Goal: Task Accomplishment & Management: Complete application form

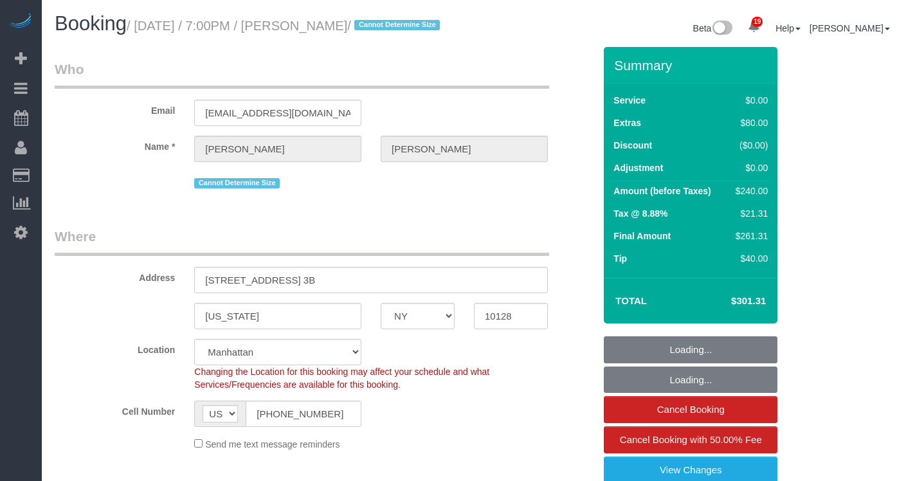
select select "NY"
select select "1"
select select "spot1"
select select "number:89"
select select "number:90"
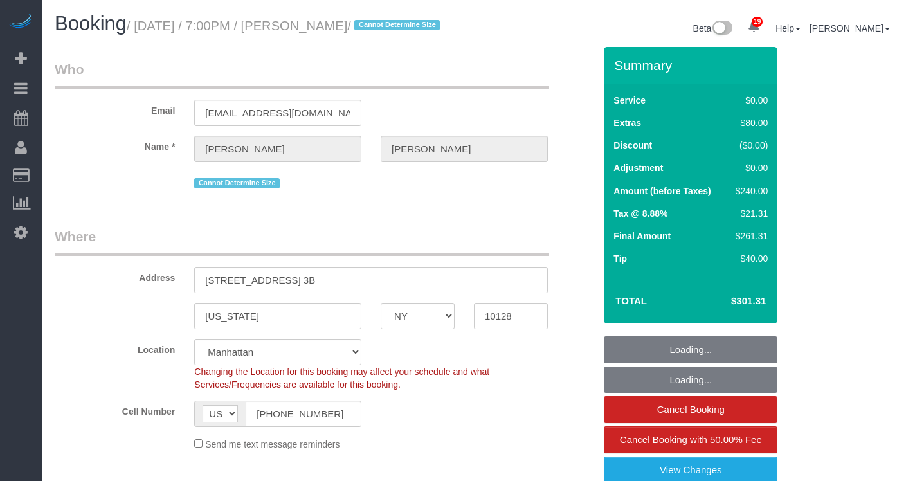
select select "number:15"
select select "number:5"
click at [352, 267] on input "[STREET_ADDRESS] 3B" at bounding box center [371, 280] width 354 height 26
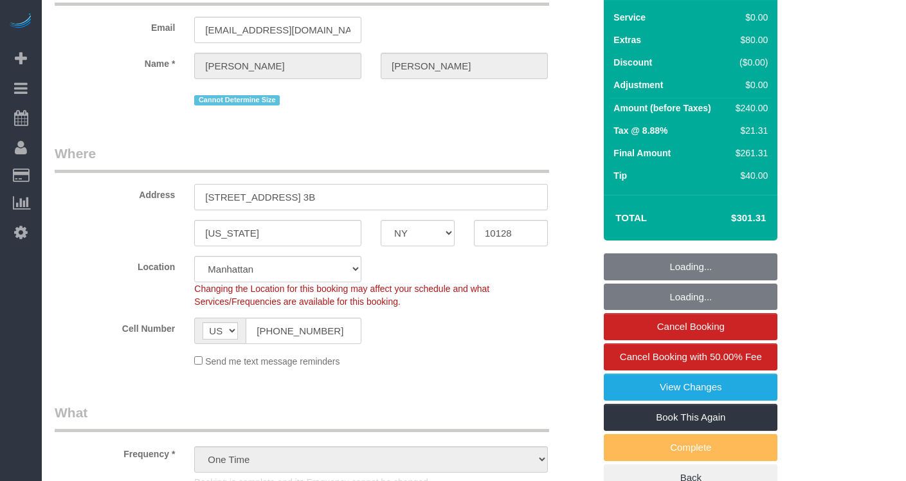
click at [352, 210] on input "[STREET_ADDRESS] 3B" at bounding box center [371, 197] width 354 height 26
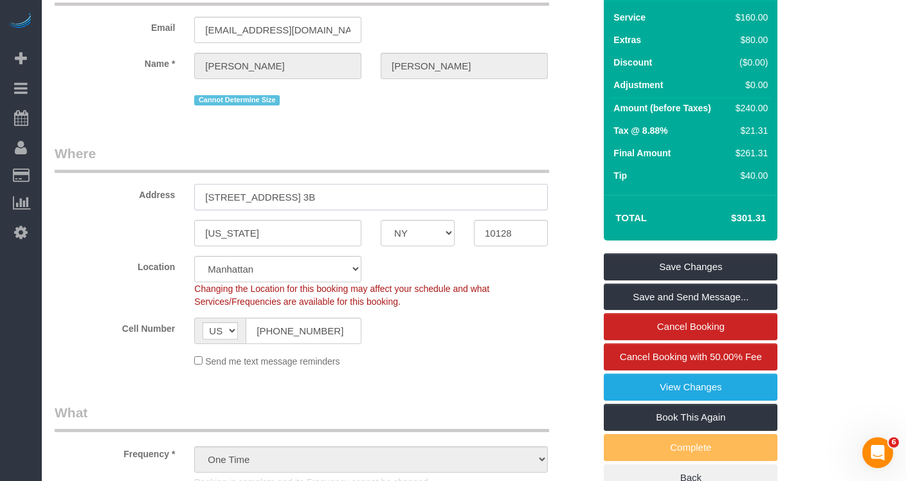
scroll to position [0, 0]
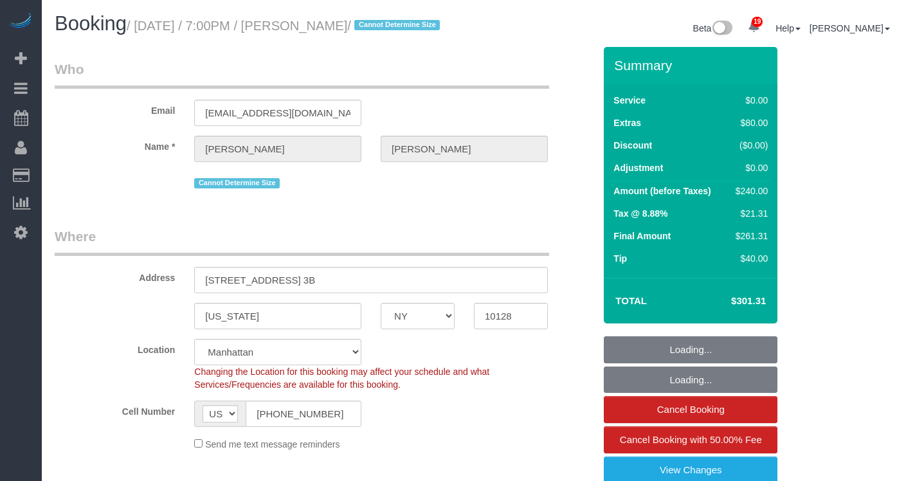
select select "NY"
select select "1"
select select "spot1"
select select "number:89"
select select "number:90"
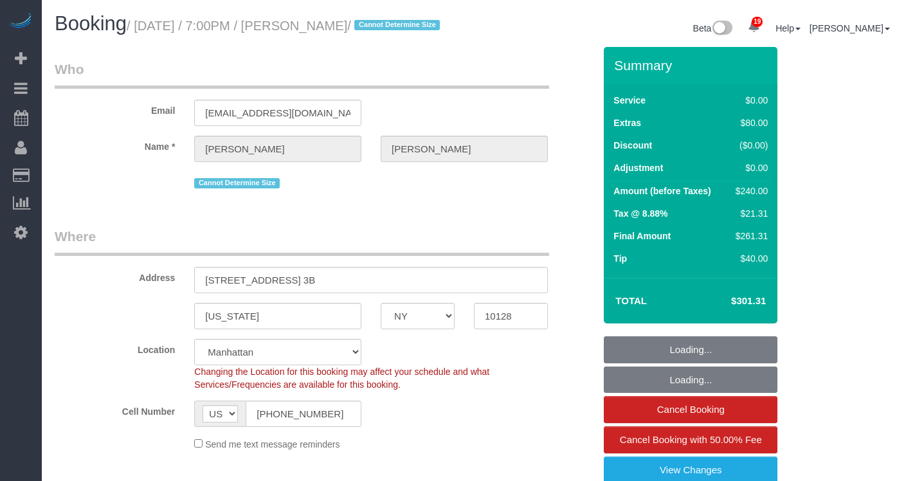
select select "number:15"
select select "number:5"
